Goal: Task Accomplishment & Management: Use online tool/utility

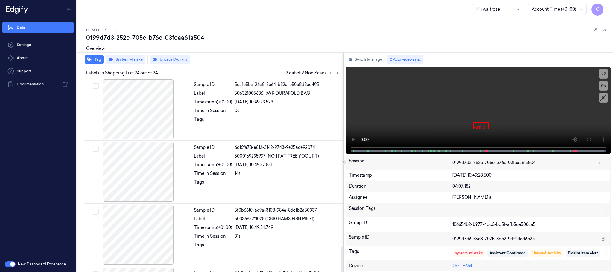
scroll to position [1323, 0]
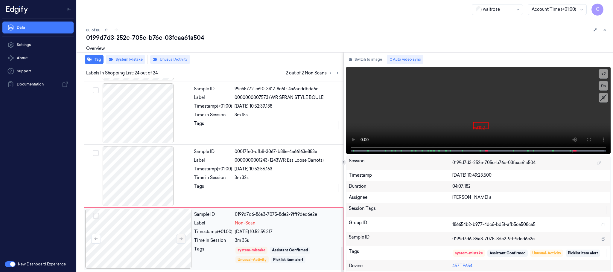
click at [182, 240] on icon at bounding box center [181, 239] width 4 height 4
